Goal: Navigation & Orientation: Find specific page/section

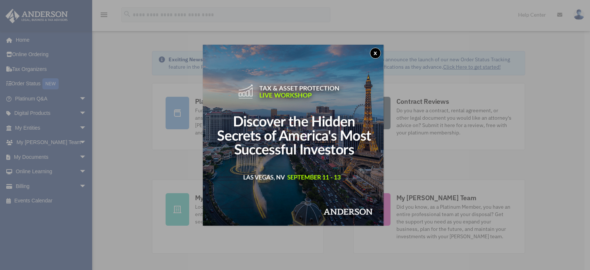
click at [376, 52] on button "x" at bounding box center [375, 53] width 11 height 11
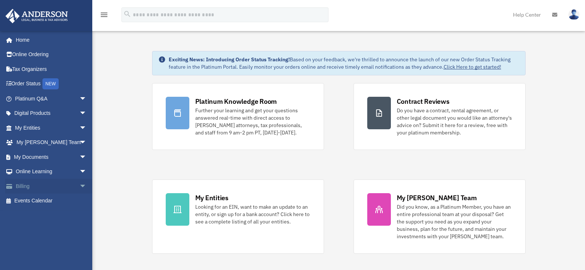
click at [79, 187] on span "arrow_drop_down" at bounding box center [86, 186] width 15 height 15
click at [44, 217] on link "Past Invoices" at bounding box center [53, 215] width 87 height 15
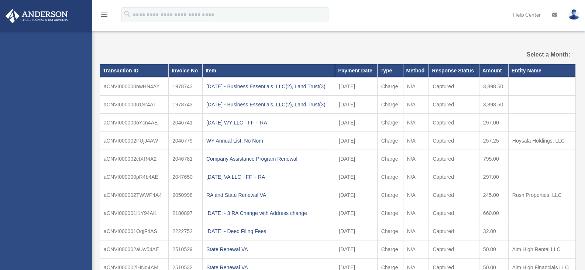
select select
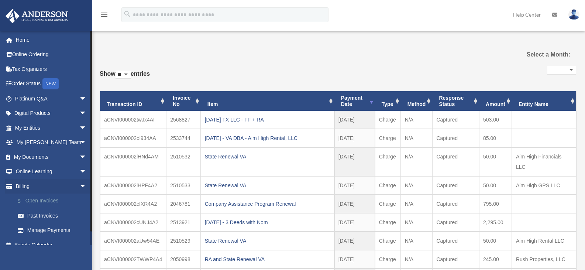
click at [51, 200] on link "$ Open Invoices" at bounding box center [53, 200] width 87 height 15
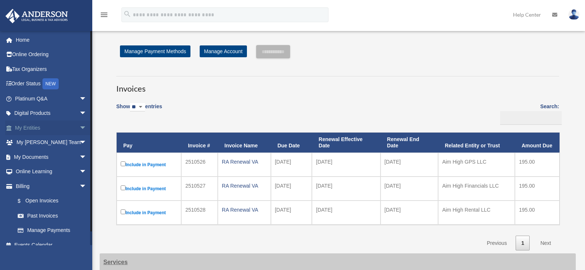
click at [79, 126] on span "arrow_drop_down" at bounding box center [86, 127] width 15 height 15
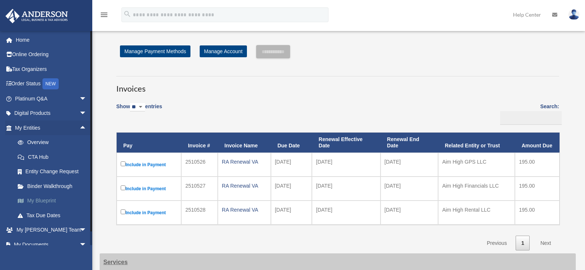
click at [47, 200] on link "My Blueprint" at bounding box center [53, 200] width 87 height 15
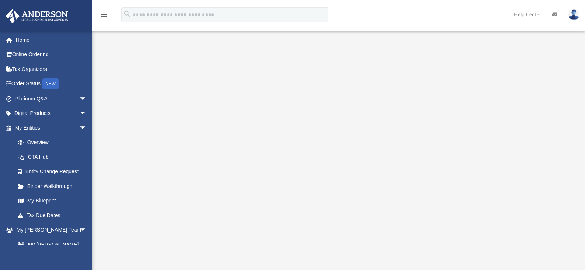
scroll to position [16, 0]
